Goal: Information Seeking & Learning: Learn about a topic

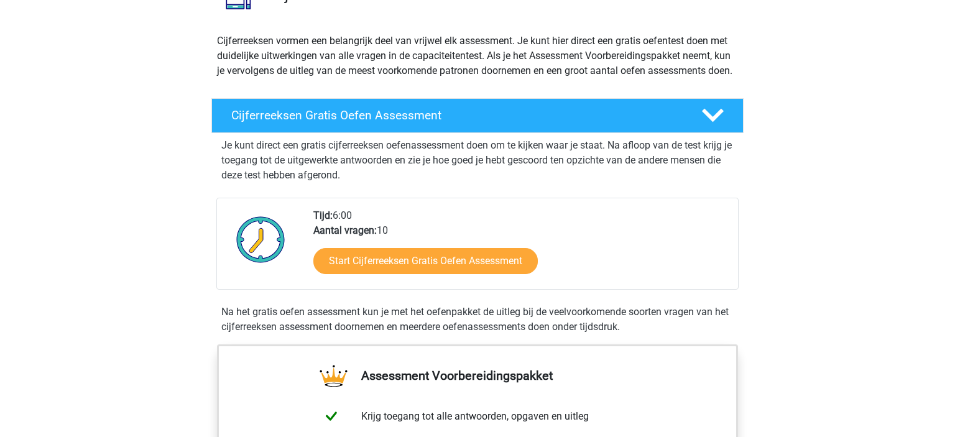
scroll to position [122, 0]
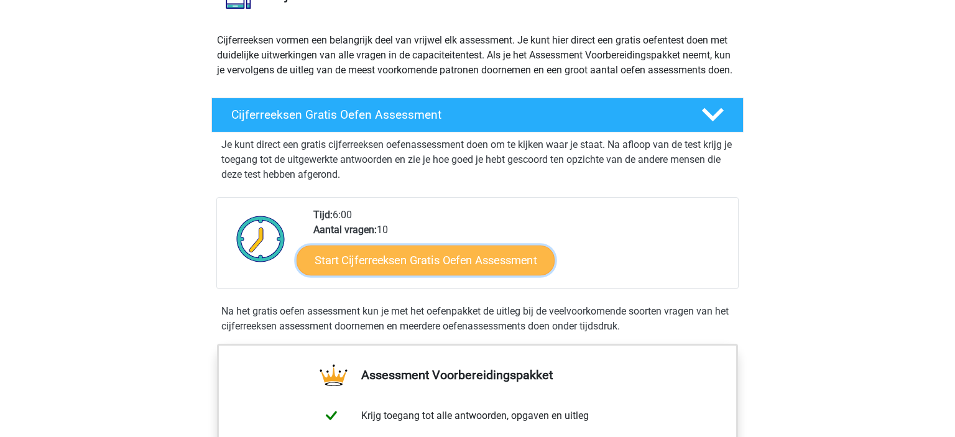
click at [444, 273] on link "Start Cijferreeksen Gratis Oefen Assessment" at bounding box center [425, 260] width 258 height 30
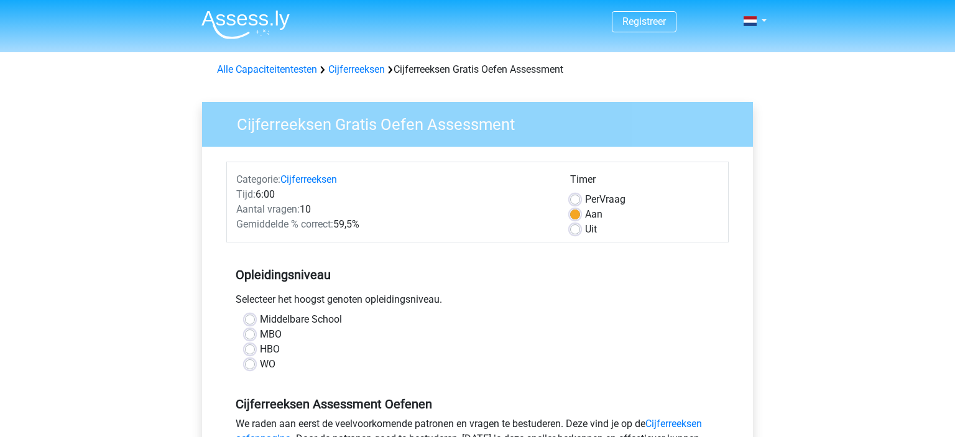
scroll to position [73, 0]
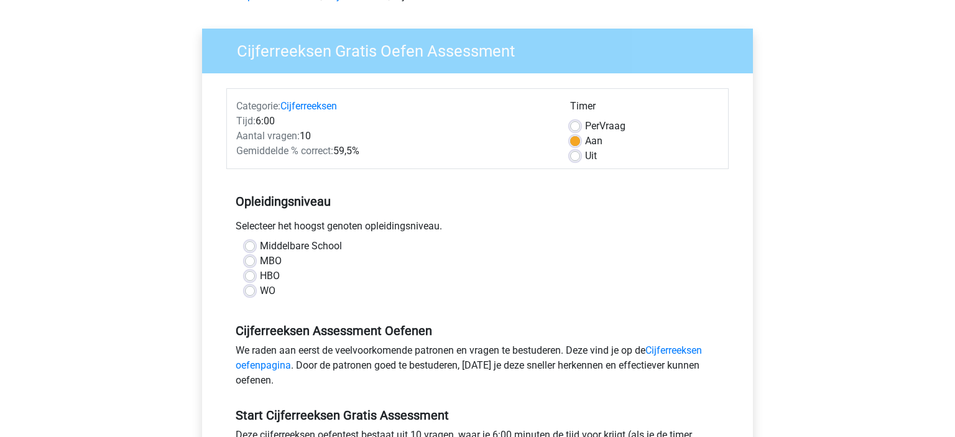
click at [249, 297] on div "WO" at bounding box center [477, 290] width 465 height 15
click at [260, 293] on label "WO" at bounding box center [268, 290] width 16 height 15
click at [253, 293] on input "WO" at bounding box center [250, 289] width 10 height 12
radio input "true"
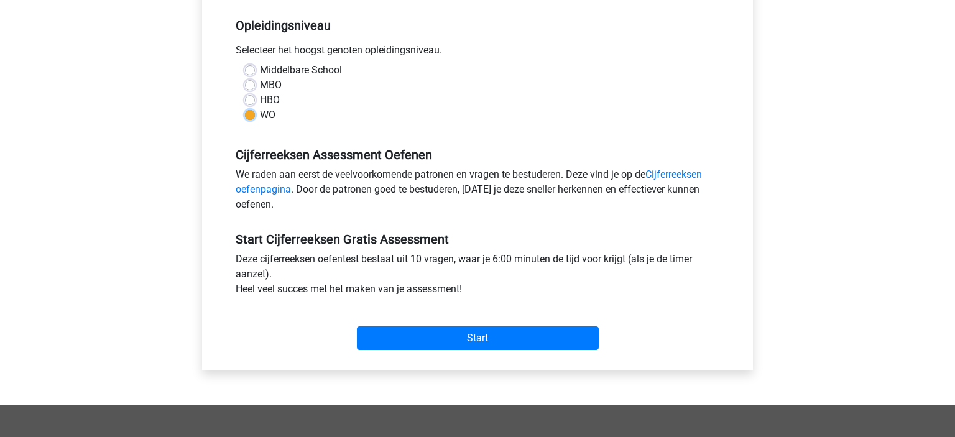
scroll to position [253, 0]
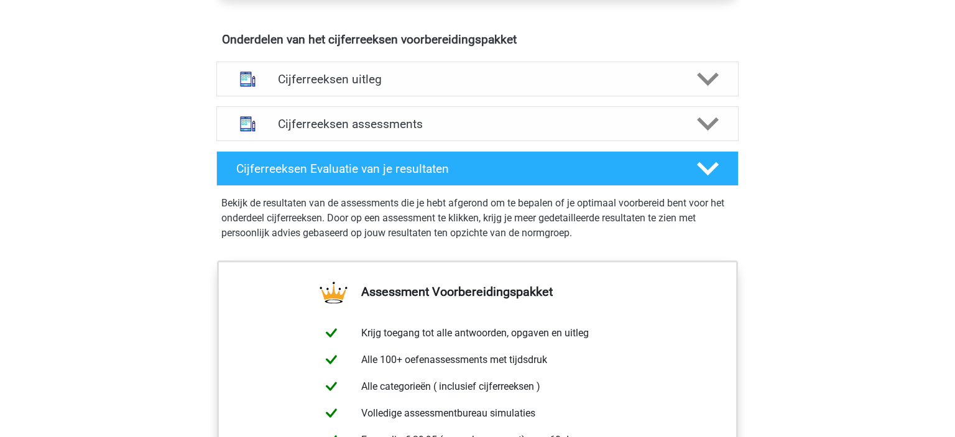
scroll to position [730, 0]
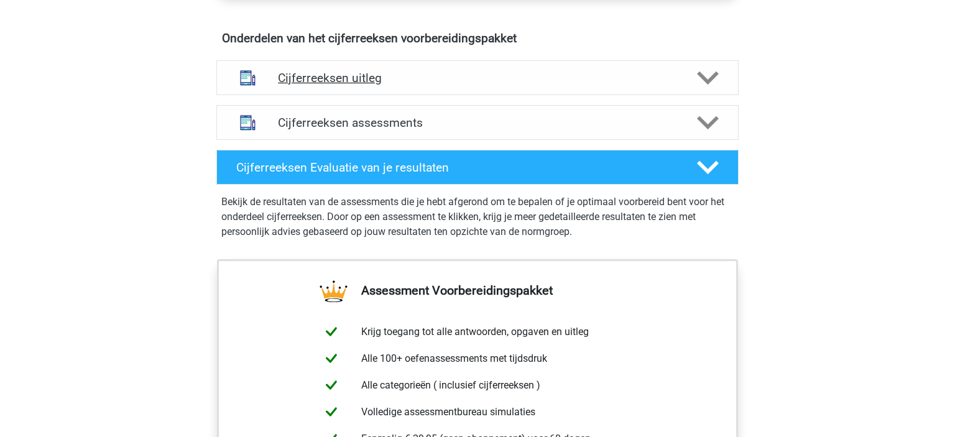
click at [469, 95] on div "Cijferreeksen uitleg" at bounding box center [477, 77] width 522 height 35
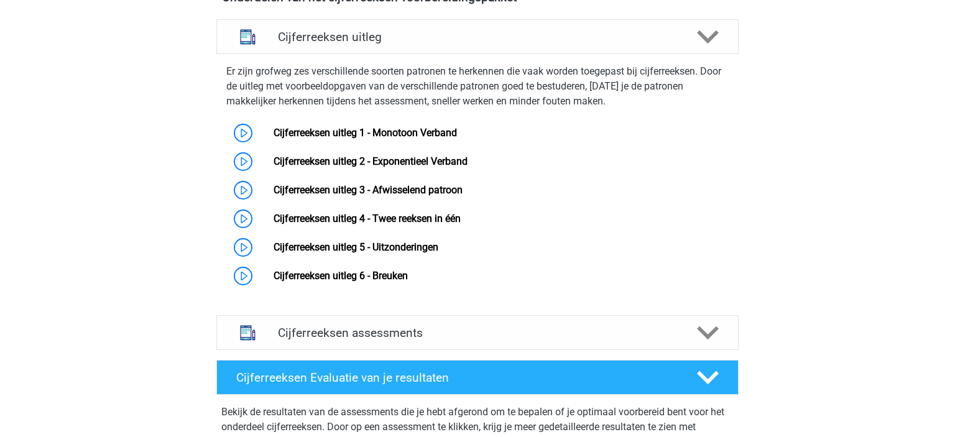
scroll to position [773, 0]
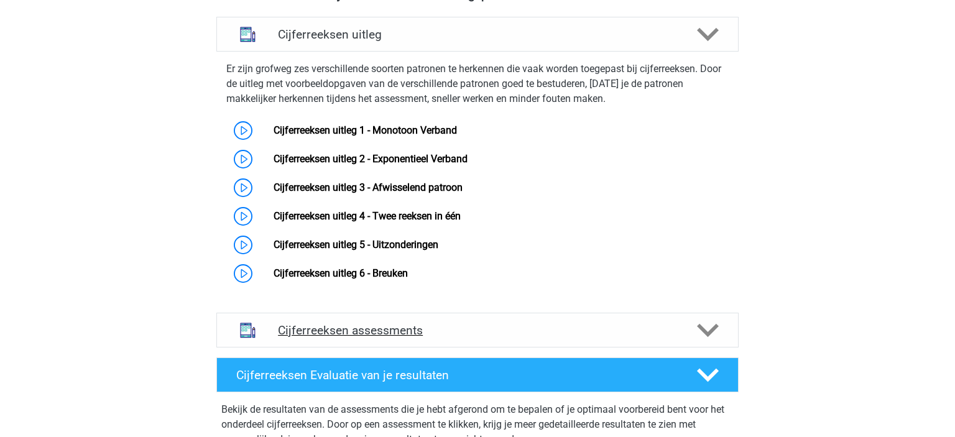
click at [464, 337] on h4 "Cijferreeksen assessments" at bounding box center [477, 330] width 399 height 14
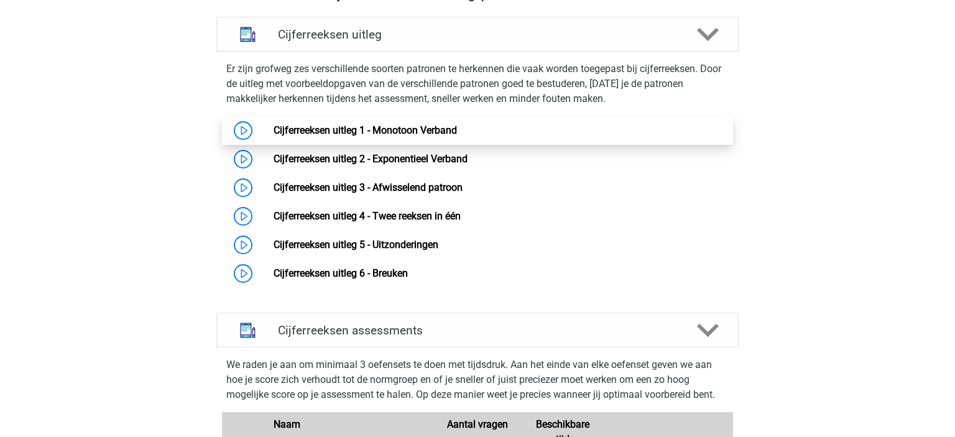
click at [456, 136] on link "Cijferreeksen uitleg 1 - Monotoon Verband" at bounding box center [364, 130] width 183 height 12
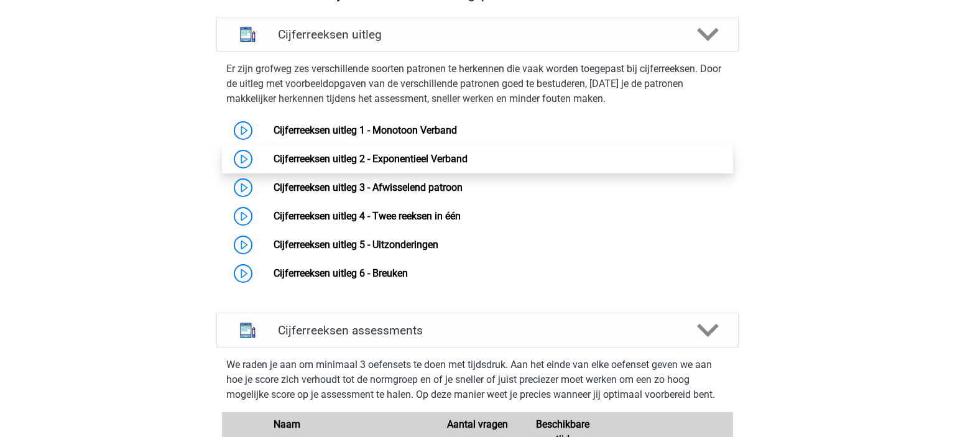
click at [429, 165] on link "Cijferreeksen uitleg 2 - Exponentieel Verband" at bounding box center [370, 159] width 194 height 12
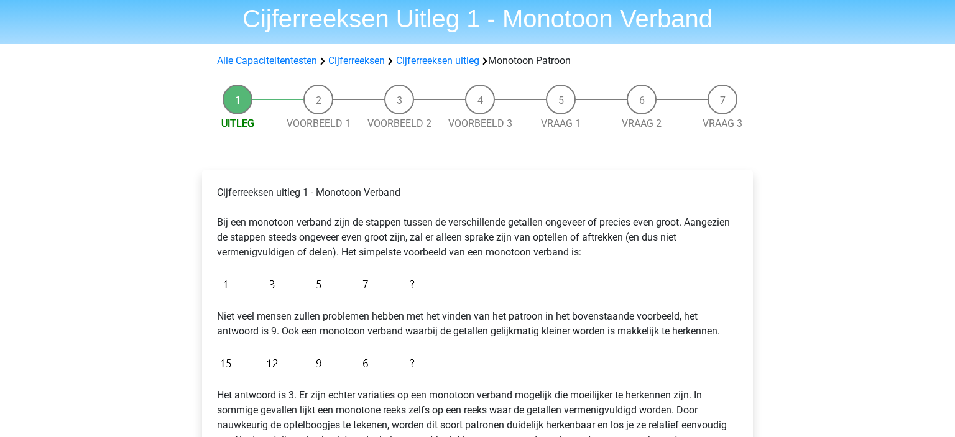
scroll to position [35, 0]
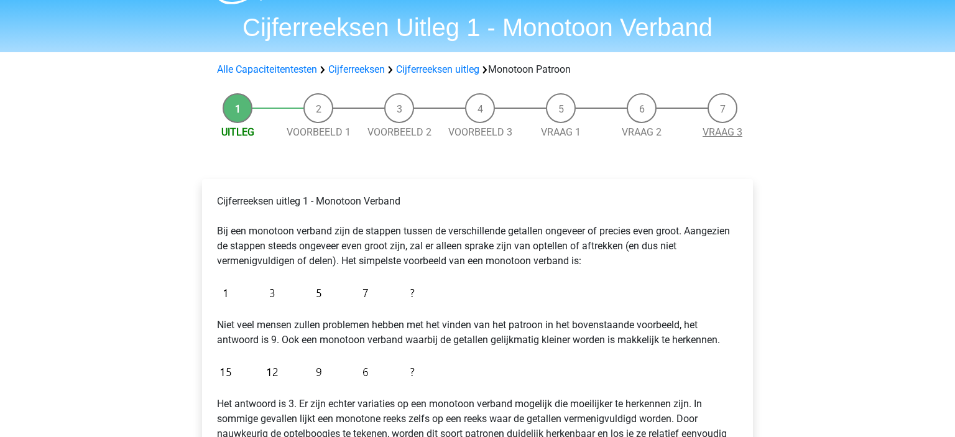
click at [725, 133] on link "Vraag 3" at bounding box center [722, 132] width 40 height 12
click at [566, 133] on link "Vraag 1" at bounding box center [561, 132] width 40 height 12
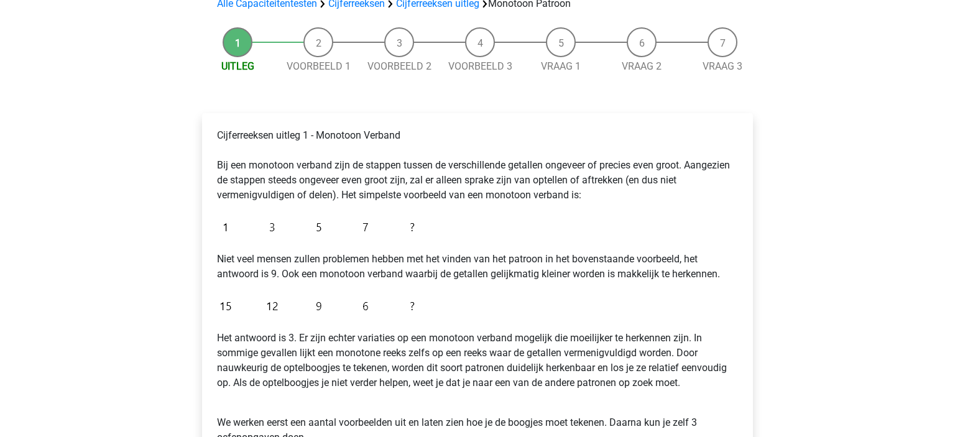
scroll to position [102, 0]
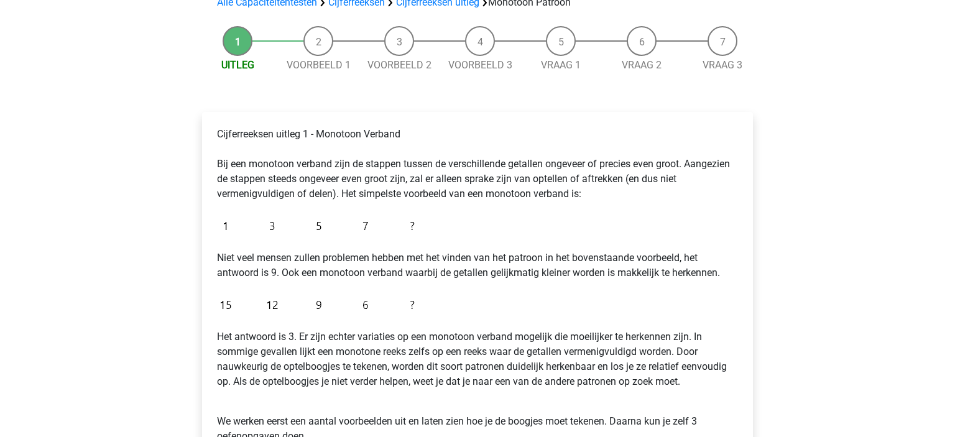
click at [360, 226] on img at bounding box center [319, 225] width 204 height 29
click at [341, 201] on p "Cijferreeksen uitleg 1 - Monotoon Verband Bij een monotoon verband zijn de stap…" at bounding box center [477, 164] width 521 height 75
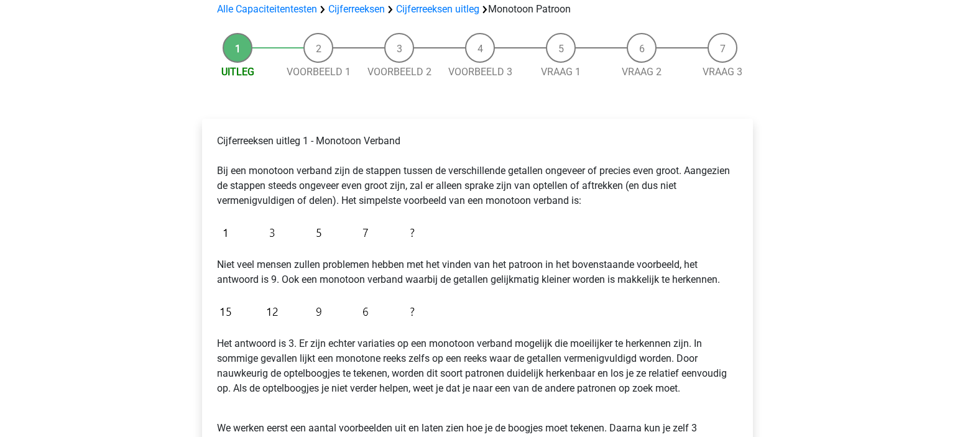
scroll to position [87, 0]
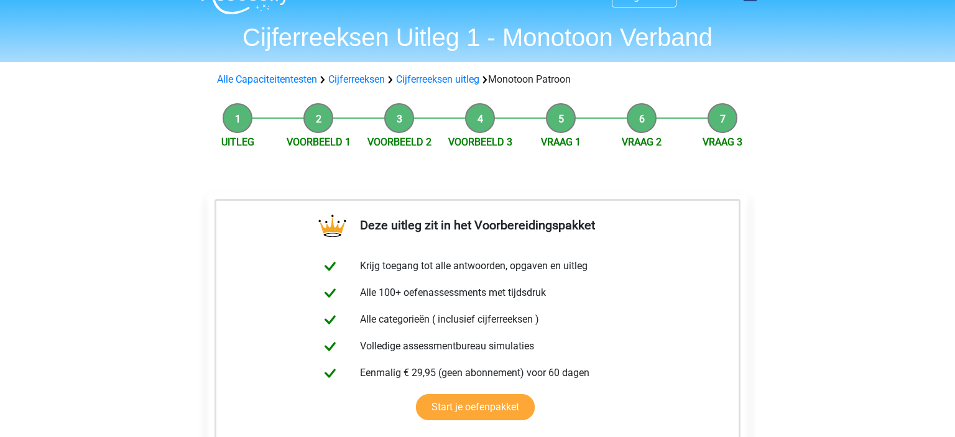
scroll to position [24, 0]
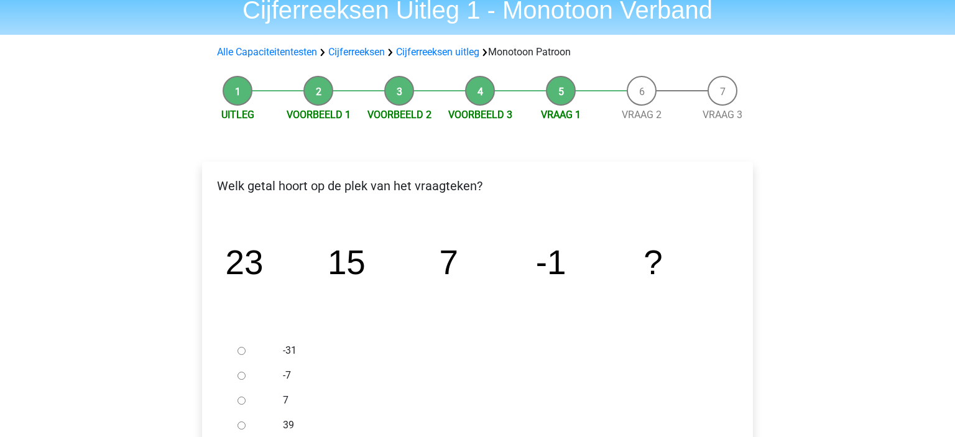
scroll to position [55, 0]
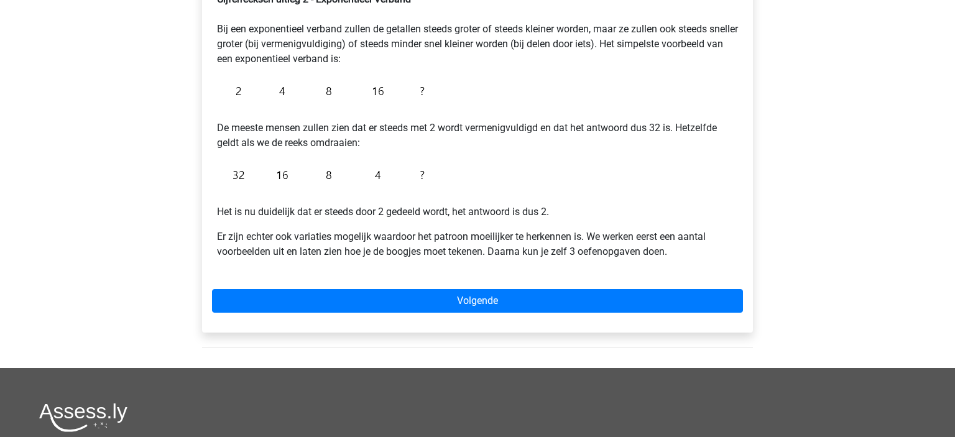
scroll to position [247, 0]
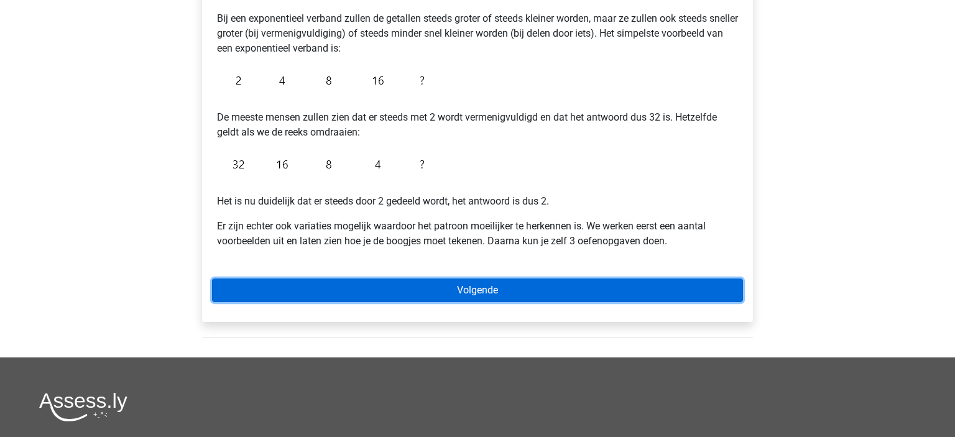
click at [434, 286] on link "Volgende" at bounding box center [477, 290] width 531 height 24
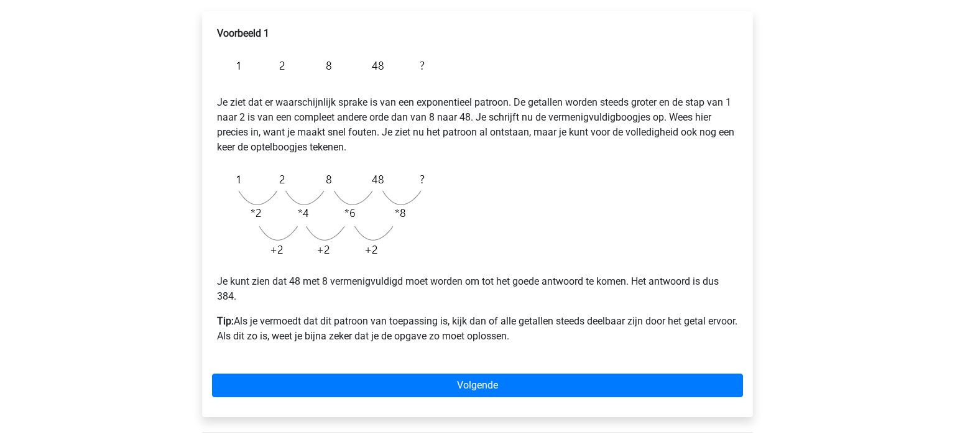
scroll to position [201, 0]
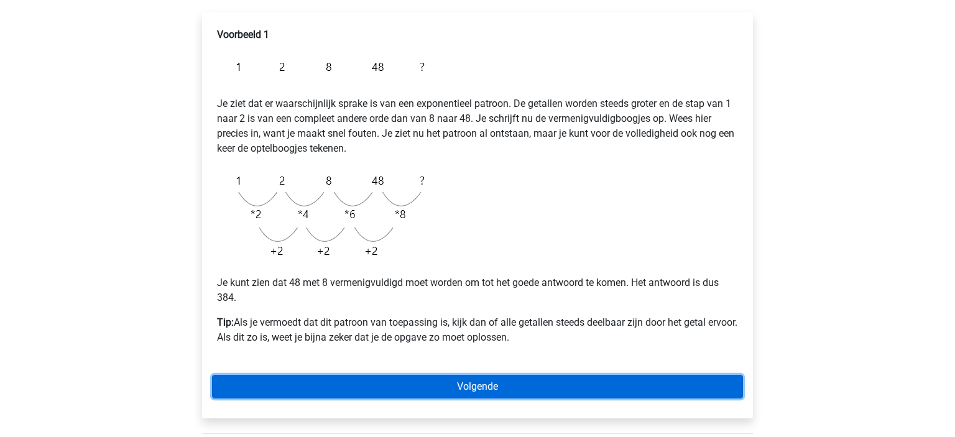
click at [471, 391] on link "Volgende" at bounding box center [477, 387] width 531 height 24
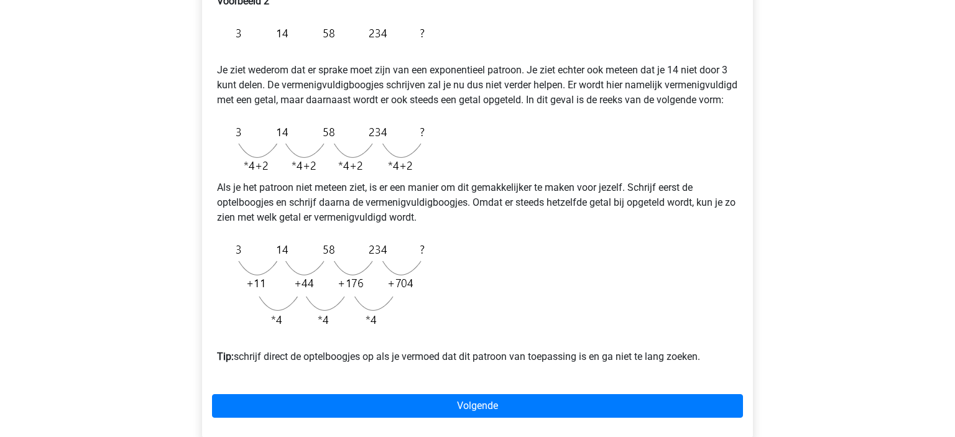
scroll to position [247, 0]
